Goal: Task Accomplishment & Management: Use online tool/utility

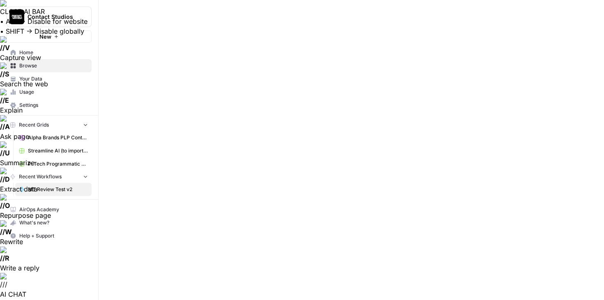
click at [49, 53] on span "Home" at bounding box center [53, 52] width 69 height 7
click at [53, 153] on span "Streamline AI (to import) - Streamline AI Import.csv" at bounding box center [58, 150] width 60 height 7
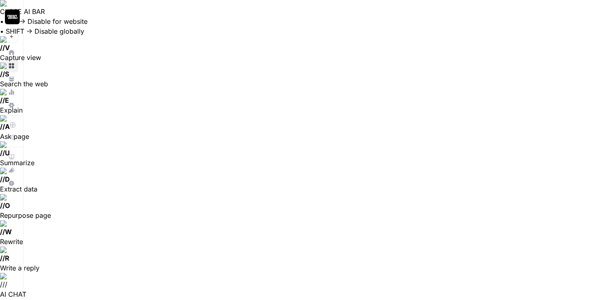
scroll to position [399, 550]
